Goal: Communication & Community: Answer question/provide support

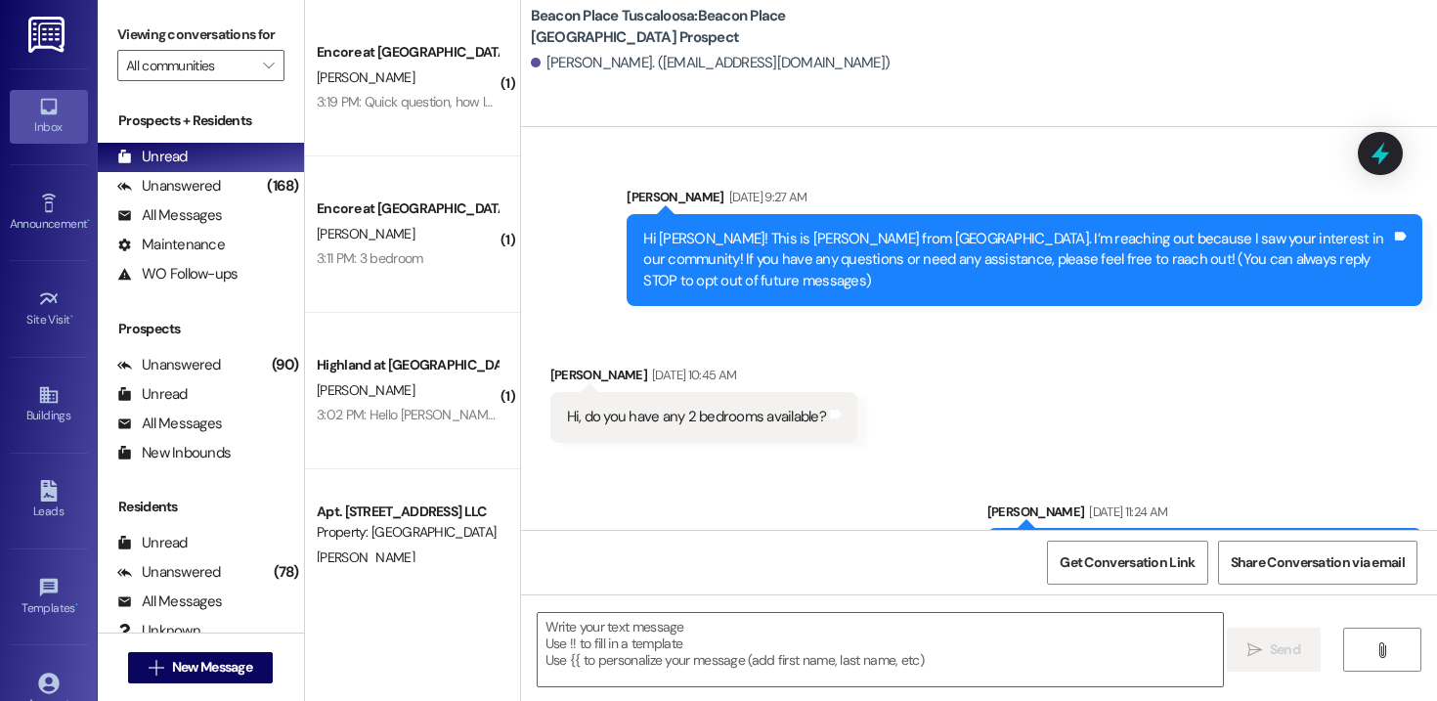
scroll to position [472, 0]
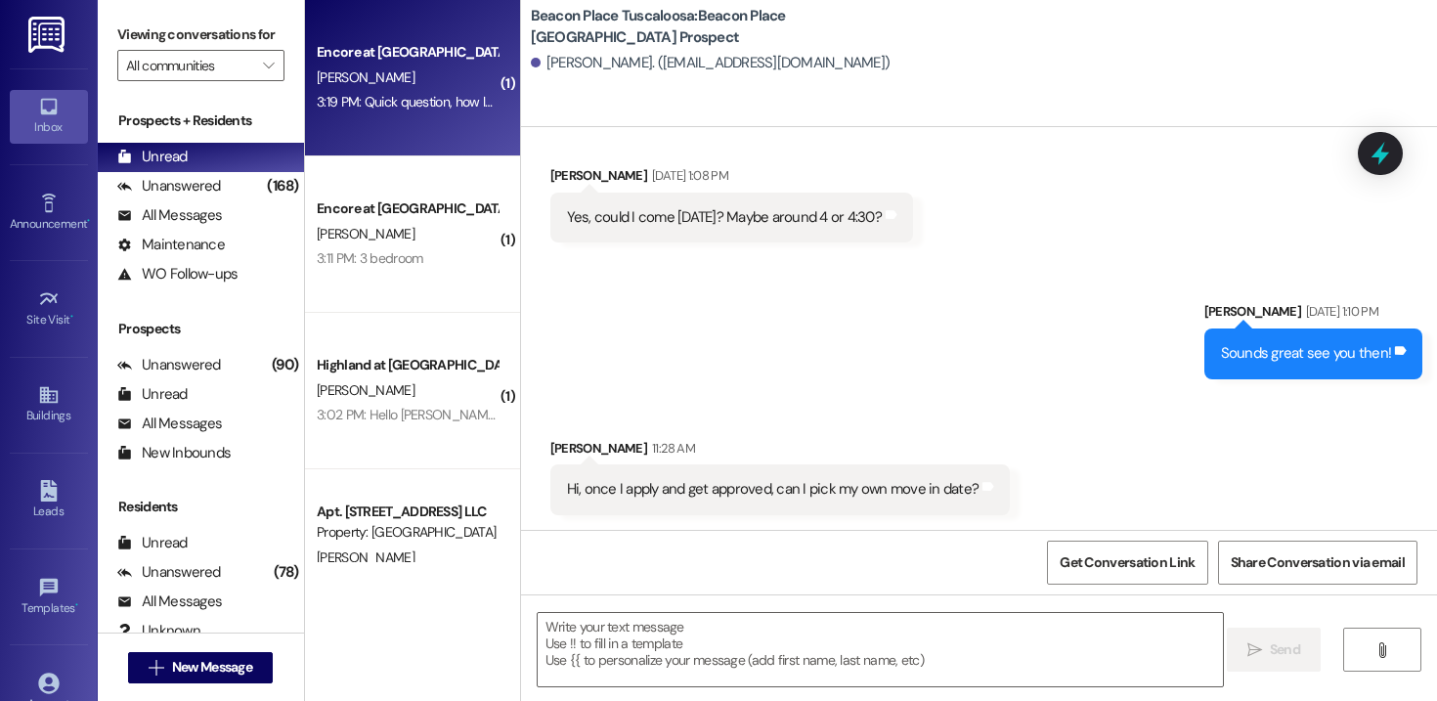
click at [417, 95] on div "3:19 PM: Quick question, how long will the unit be held. I'm currently driving …" at bounding box center [702, 102] width 771 height 18
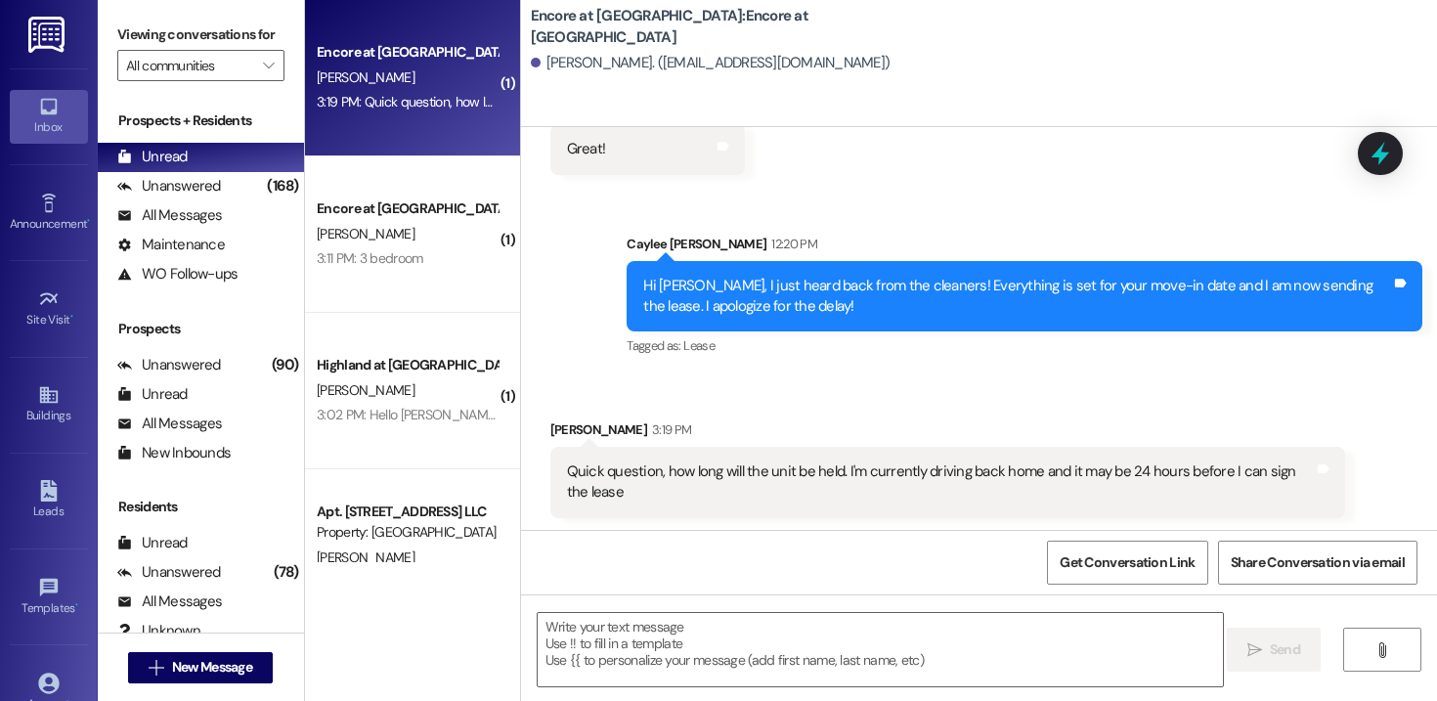
scroll to position [564, 0]
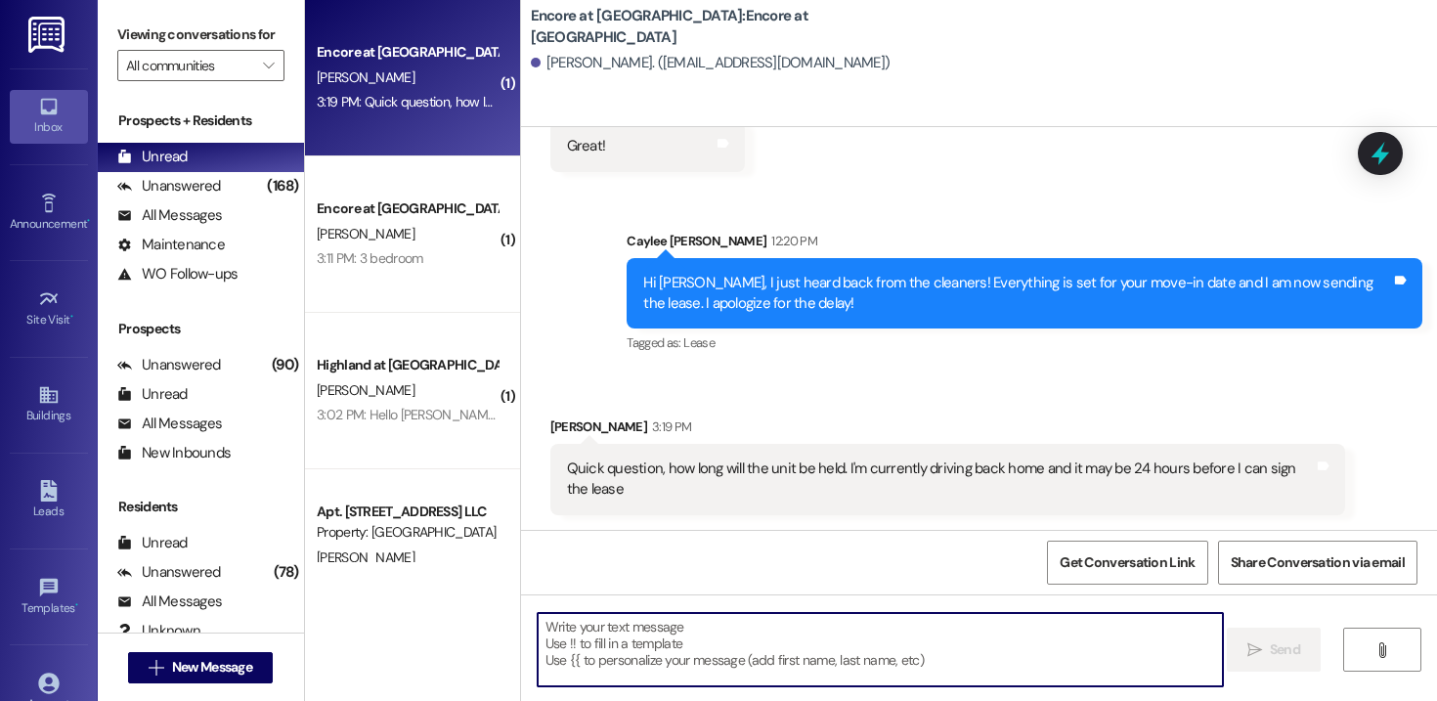
click at [652, 638] on textarea at bounding box center [880, 649] width 685 height 73
click at [633, 616] on textarea at bounding box center [880, 649] width 685 height 73
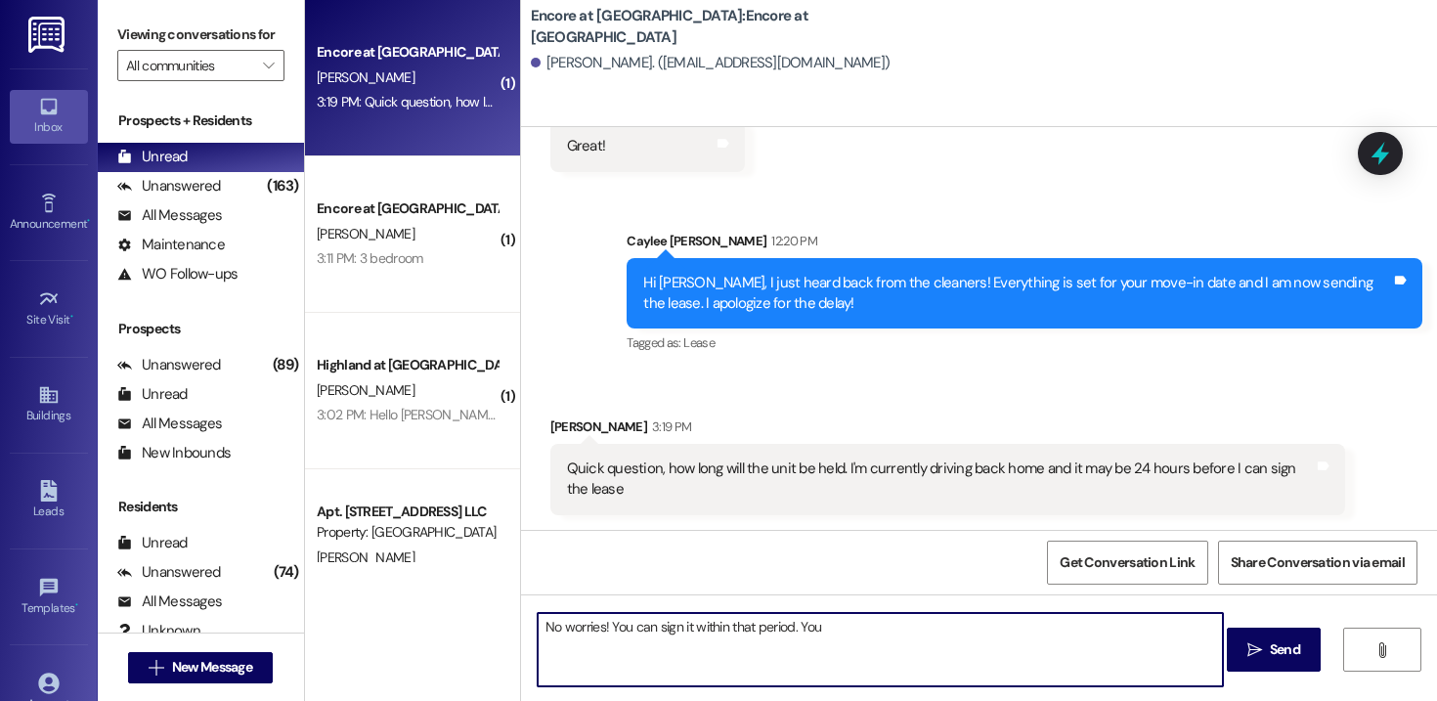
drag, startPoint x: 828, startPoint y: 633, endPoint x: 599, endPoint y: 623, distance: 229.0
click at [599, 623] on textarea "No worries! You can sign it within that period. You" at bounding box center [880, 649] width 685 height 73
drag, startPoint x: 621, startPoint y: 628, endPoint x: 601, endPoint y: 626, distance: 19.6
click at [601, 626] on textarea "No worries! We just need everything signed by end of day [DATE]." at bounding box center [880, 649] width 685 height 73
drag, startPoint x: 683, startPoint y: 626, endPoint x: 665, endPoint y: 627, distance: 18.6
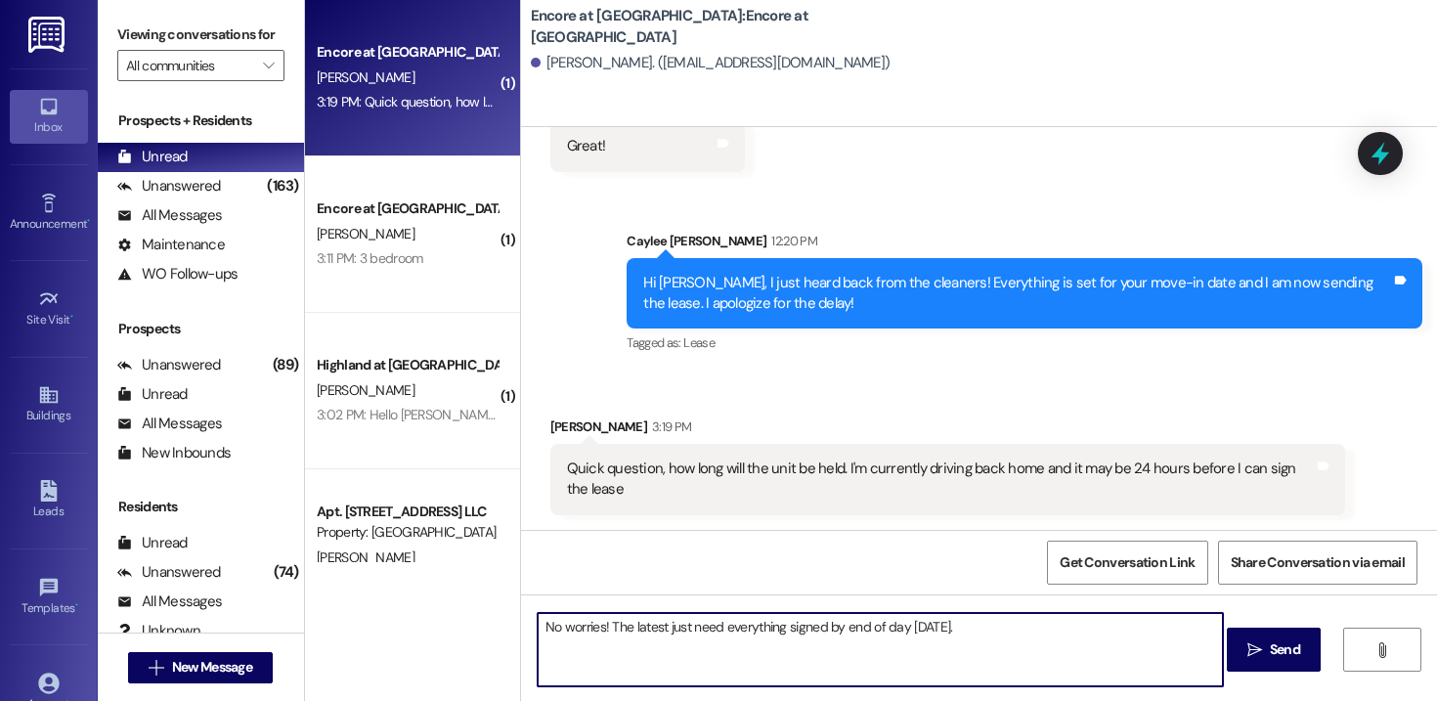
click at [665, 627] on textarea "No worries! The latest just need everything signed by end of day [DATE]." at bounding box center [880, 649] width 685 height 73
click at [814, 629] on textarea "No worries! The latest we need everything signed by end of day [DATE]." at bounding box center [880, 649] width 685 height 73
click at [832, 628] on textarea "No worries! The latest we need everything signed by end of day [DATE]." at bounding box center [880, 649] width 685 height 73
click at [1047, 626] on textarea "No worries! The latest we need everything signed by would be by end of day [DAT…" at bounding box center [880, 649] width 685 height 73
click at [965, 630] on textarea "No worries! The latest we need everything signed by would be by end of day [DAT…" at bounding box center [880, 649] width 685 height 73
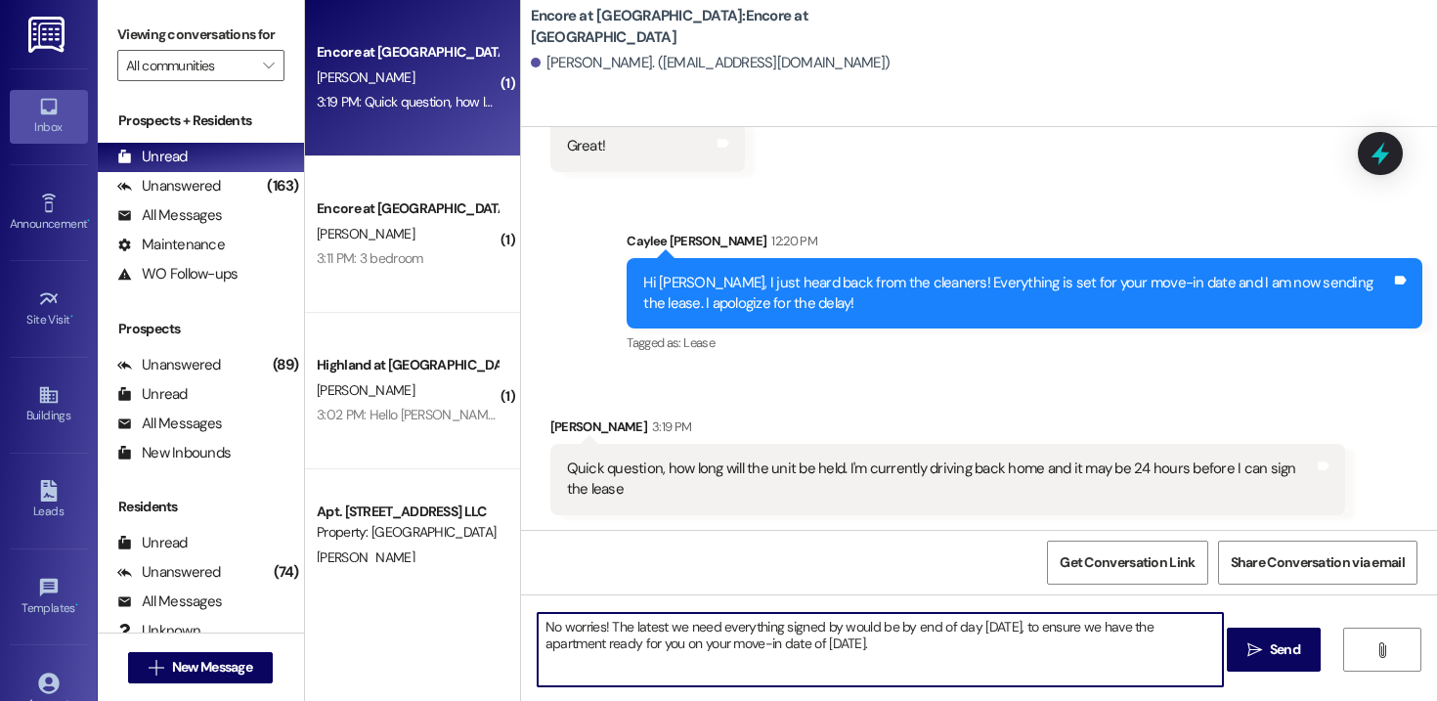
drag, startPoint x: 940, startPoint y: 627, endPoint x: 904, endPoint y: 626, distance: 36.2
click at [904, 626] on textarea "No worries! The latest we need everything signed by would be by end of day [DAT…" at bounding box center [880, 649] width 685 height 73
drag, startPoint x: 953, startPoint y: 629, endPoint x: 905, endPoint y: 626, distance: 48.0
click at [905, 626] on textarea "No worries! The latest we need everything signed by would be by mid-day [DATE],…" at bounding box center [880, 649] width 685 height 73
type textarea "No worries! The latest we need everything signed by would be by [DATE], to ensu…"
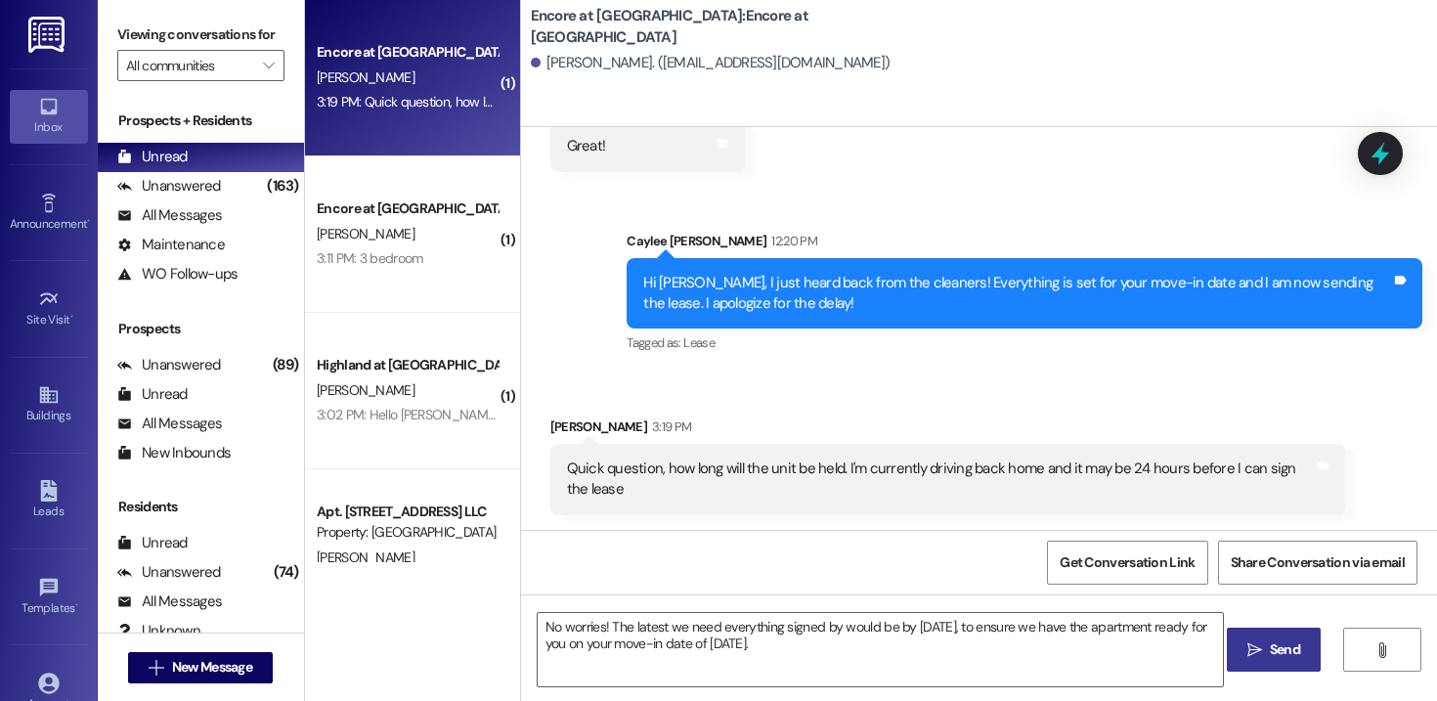
click at [1284, 656] on span "Send" at bounding box center [1285, 649] width 30 height 21
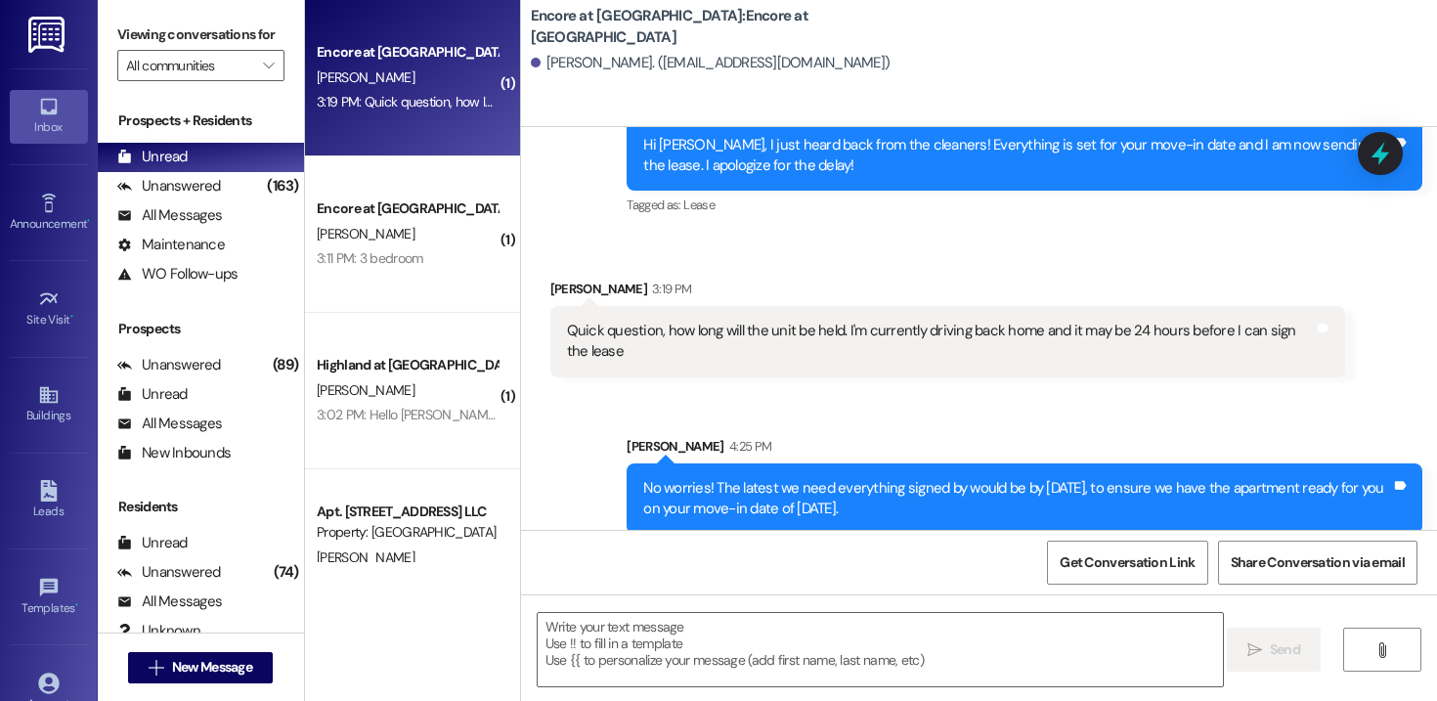
scroll to position [721, 0]
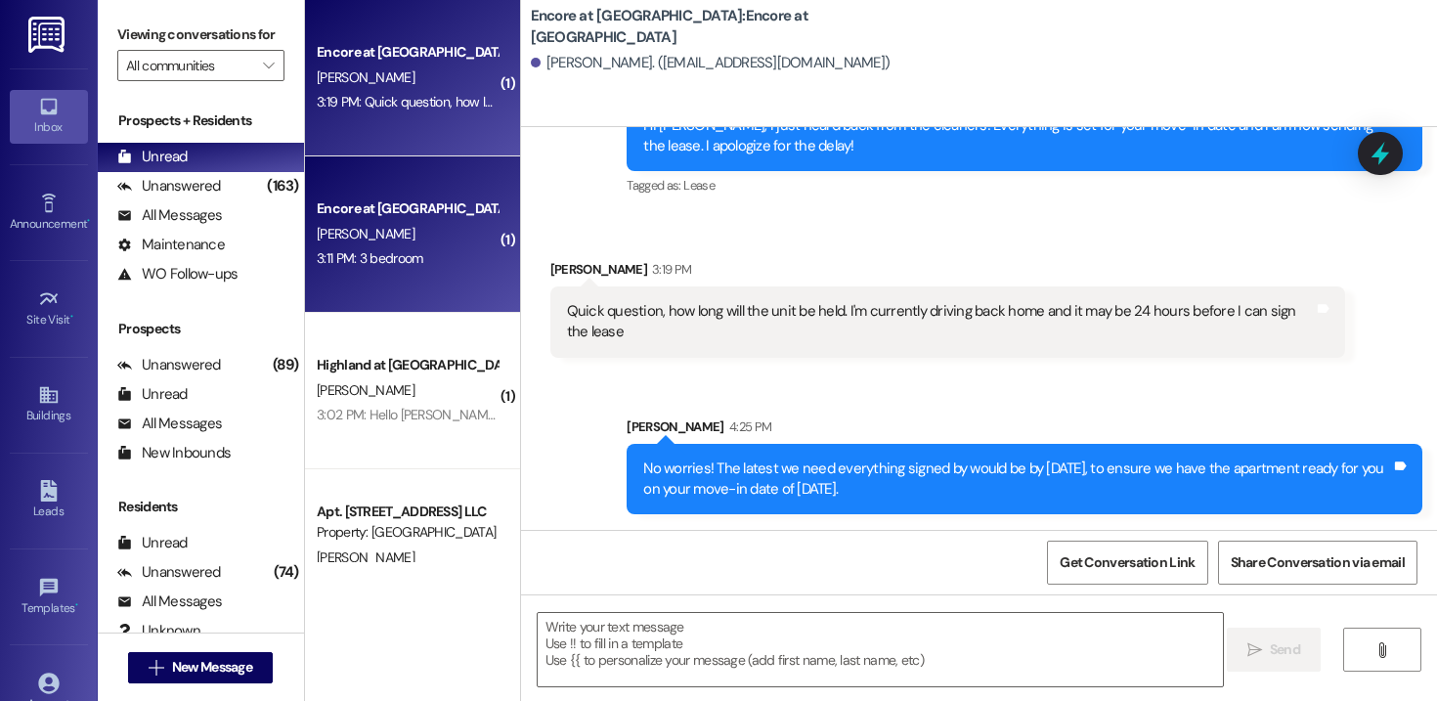
click at [397, 219] on div "Encore at [GEOGRAPHIC_DATA]" at bounding box center [407, 208] width 181 height 21
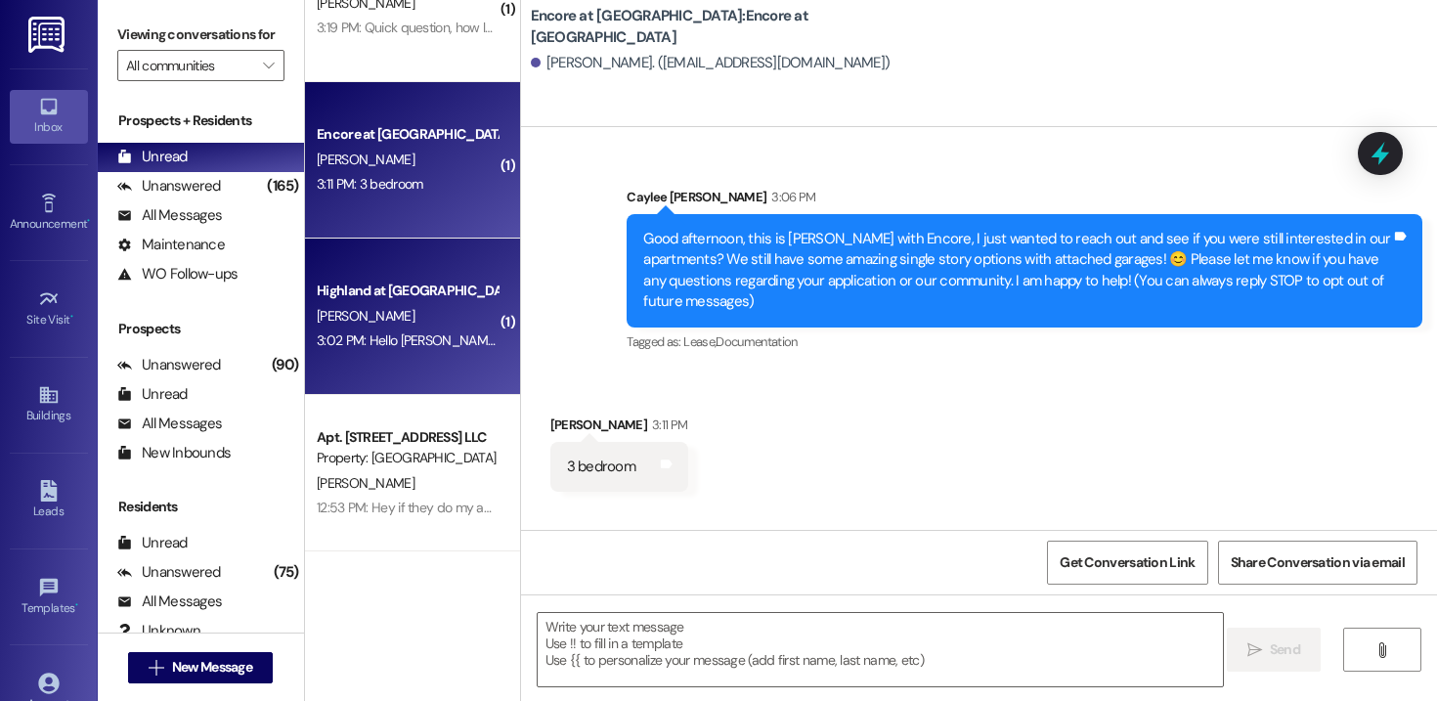
scroll to position [0, 0]
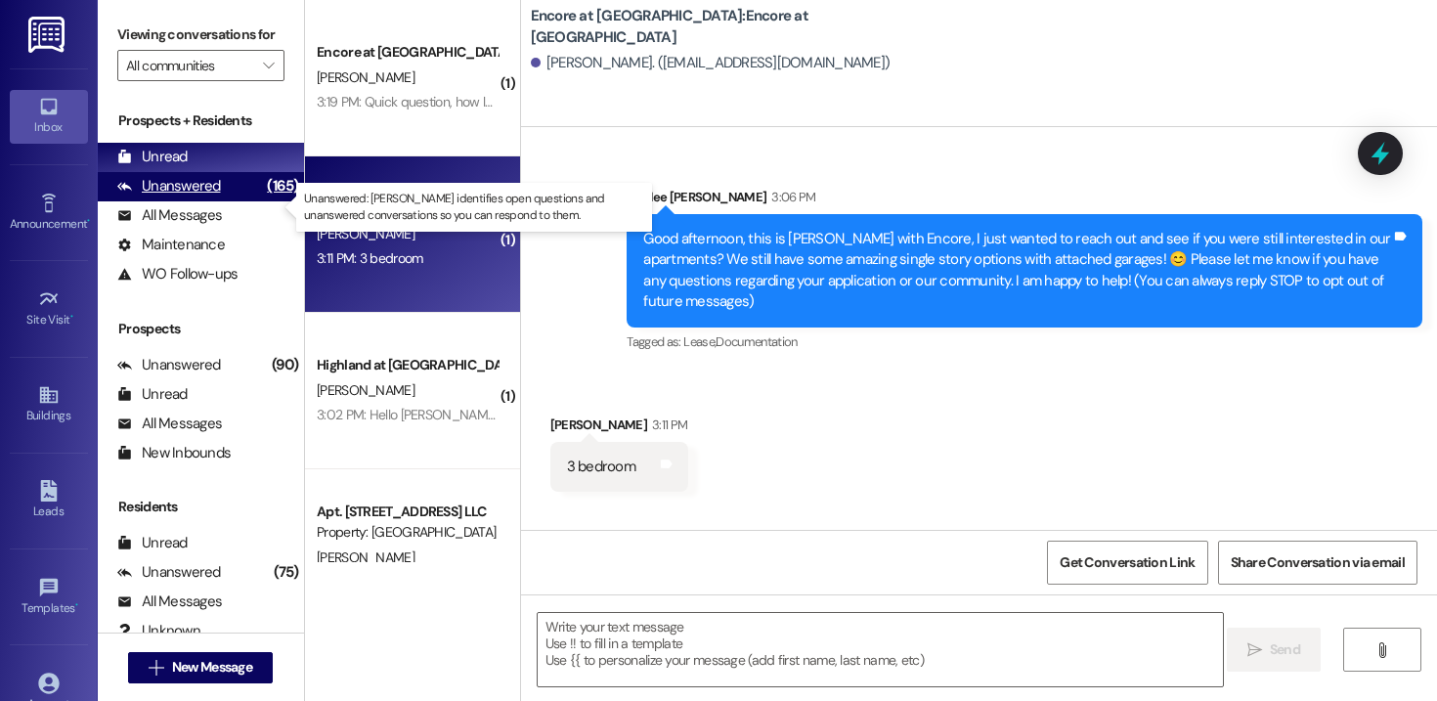
click at [180, 196] on div "Unanswered" at bounding box center [169, 186] width 104 height 21
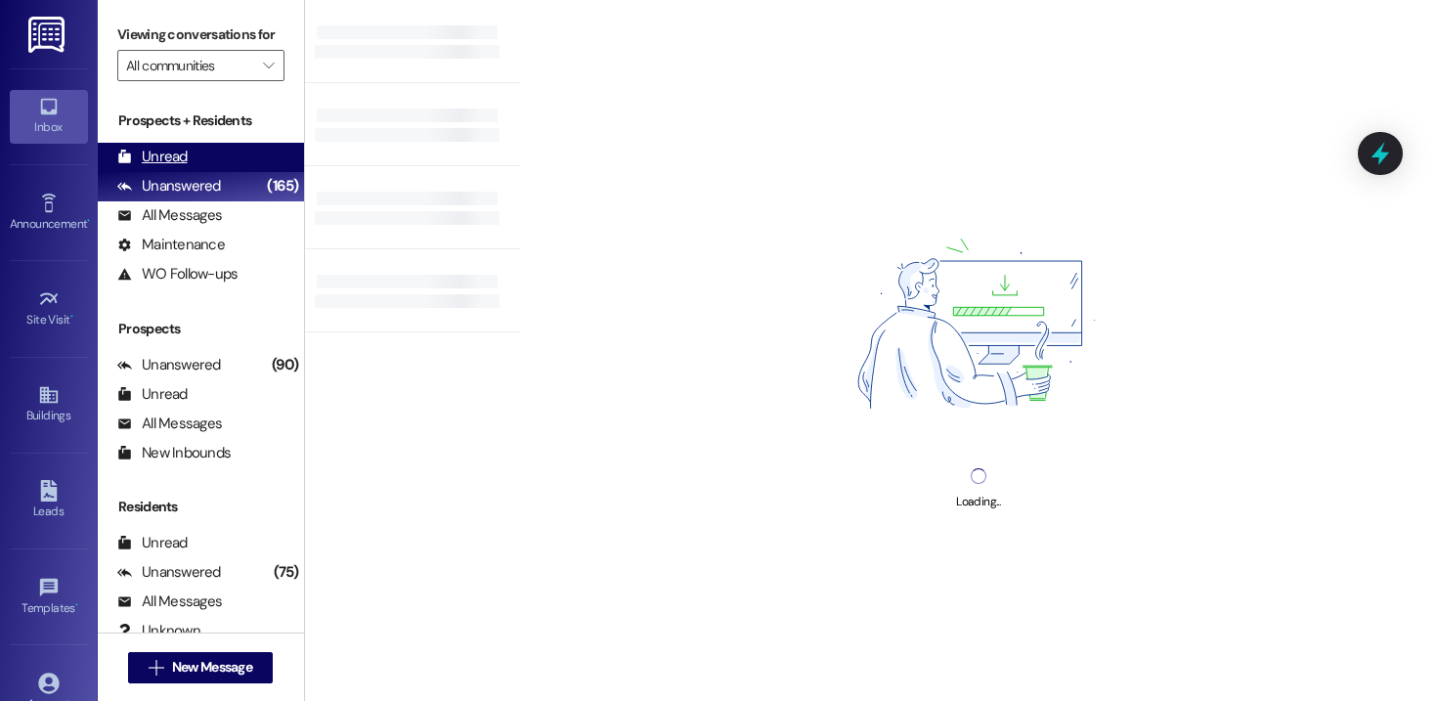
click at [187, 172] on div "Unread (0)" at bounding box center [201, 157] width 206 height 29
